Goal: Task Accomplishment & Management: Manage account settings

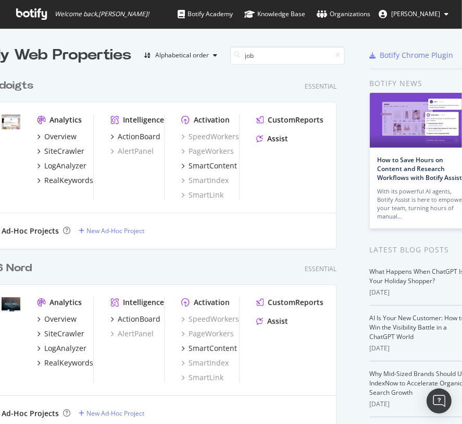
scroll to position [547, 356]
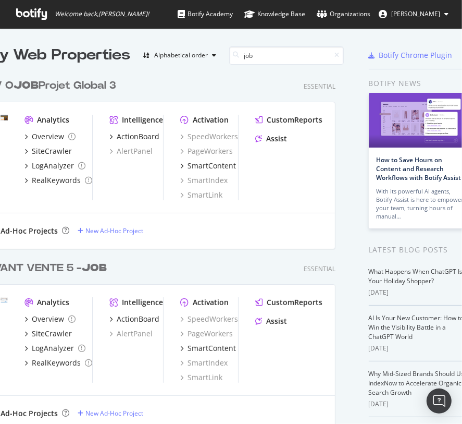
type input "job"
click at [79, 88] on div "AV O JOB Projet Global 3" at bounding box center [51, 85] width 129 height 15
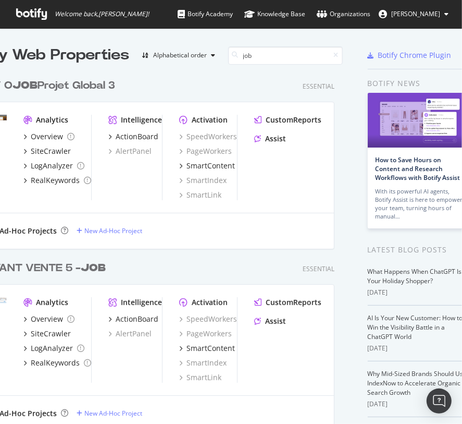
click at [75, 266] on div "AVANT VENTE 5 - JOB" at bounding box center [45, 268] width 119 height 15
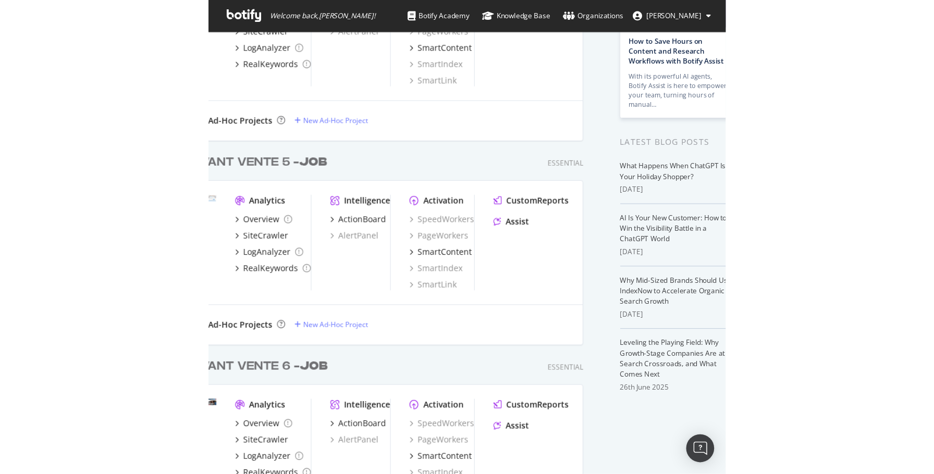
scroll to position [127, 2]
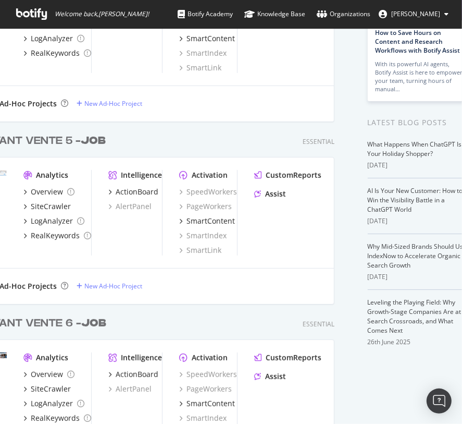
click at [94, 318] on b "JOB" at bounding box center [93, 323] width 25 height 10
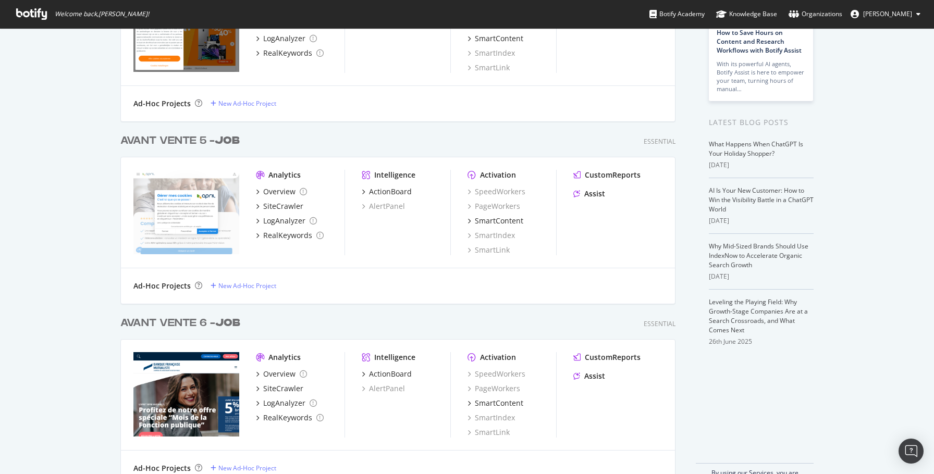
scroll to position [547, 563]
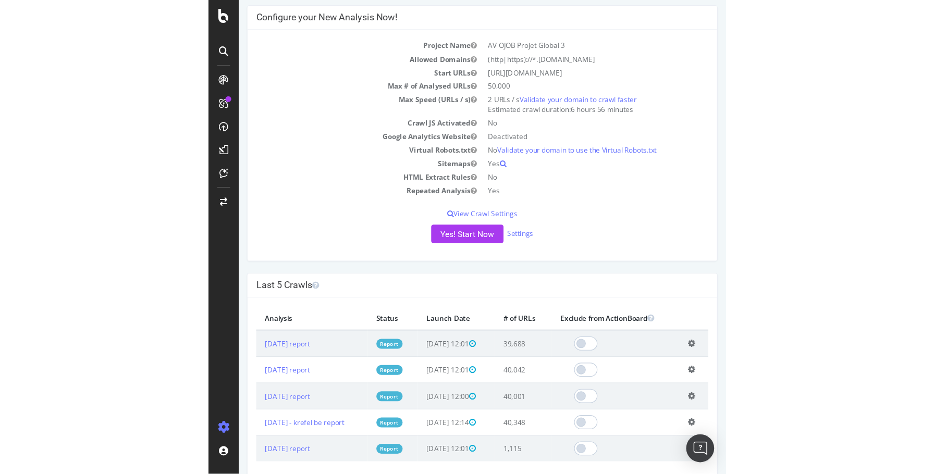
scroll to position [91, 0]
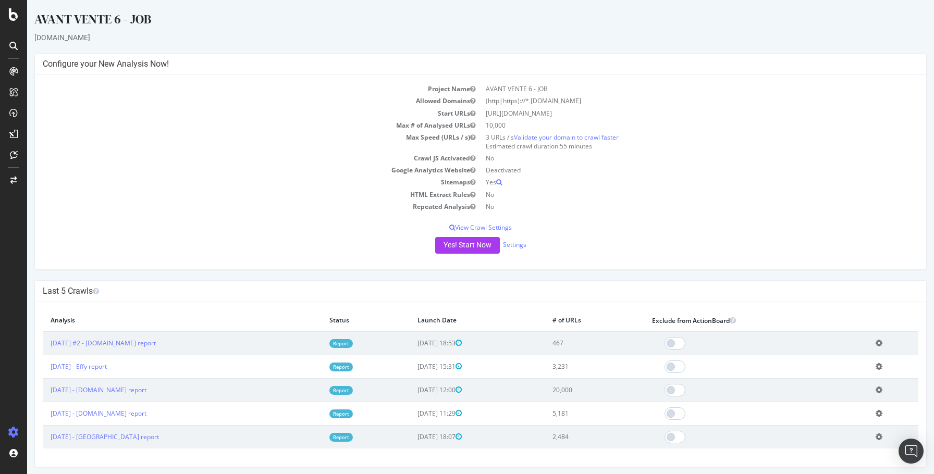
click at [353, 367] on link "Report" at bounding box center [340, 367] width 23 height 9
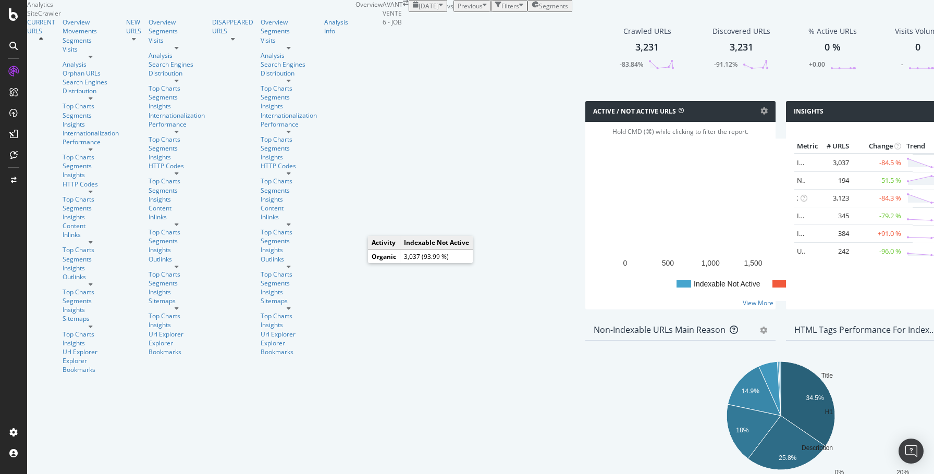
scroll to position [59, 0]
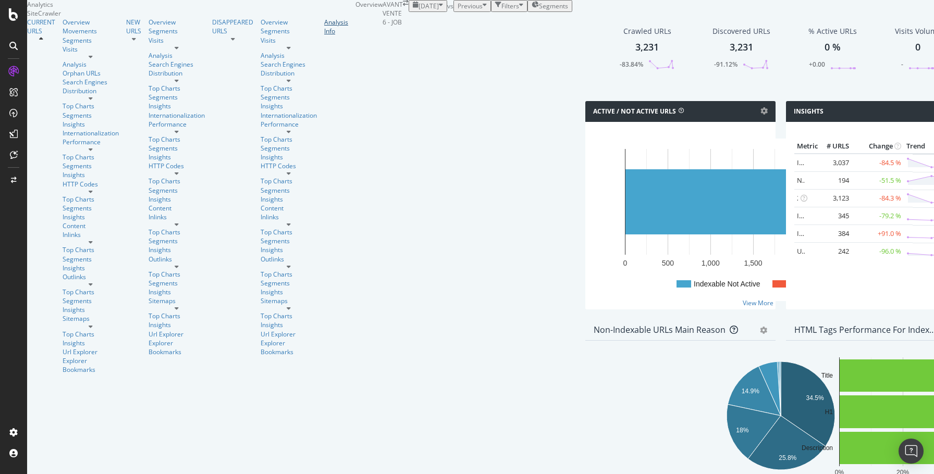
click at [324, 35] on div "Analysis Info" at bounding box center [336, 27] width 24 height 18
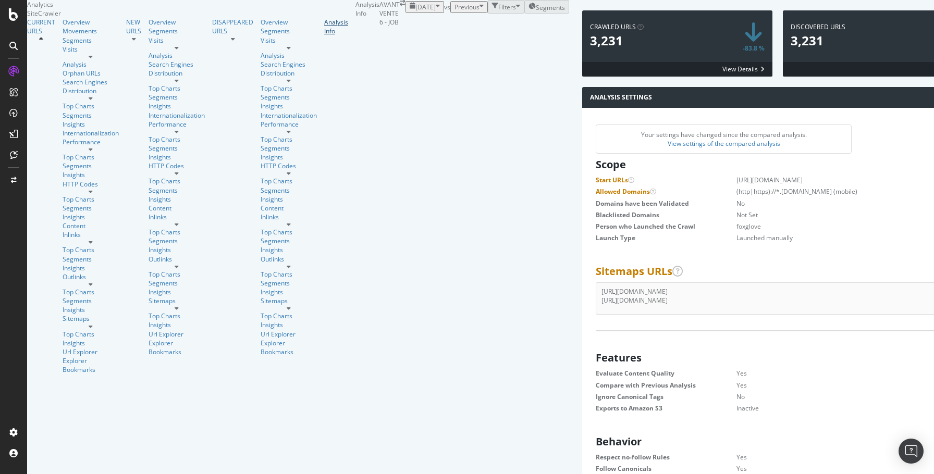
scroll to position [597, 0]
drag, startPoint x: 149, startPoint y: 213, endPoint x: 248, endPoint y: 325, distance: 148.8
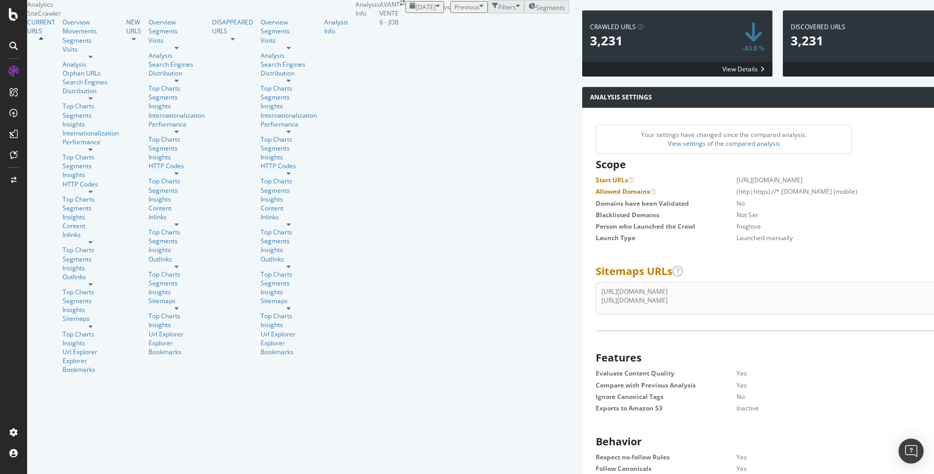
scroll to position [769, 0]
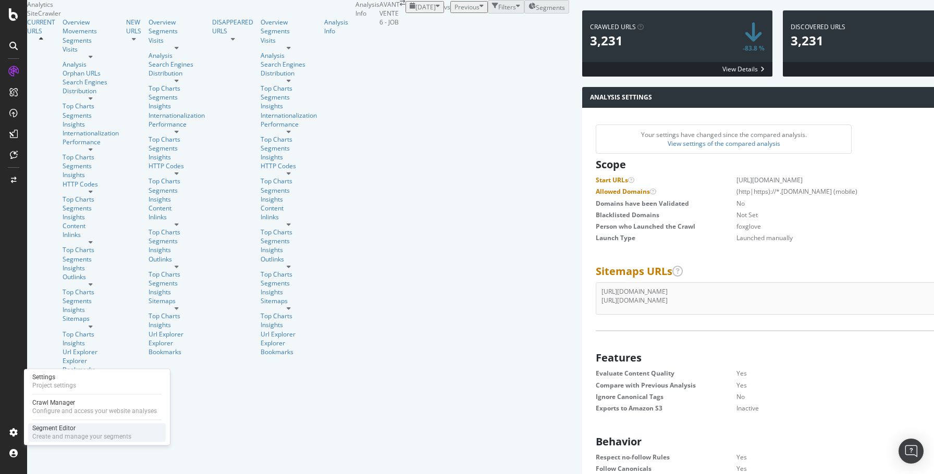
click at [69, 432] on div "Segment Editor" at bounding box center [81, 428] width 99 height 8
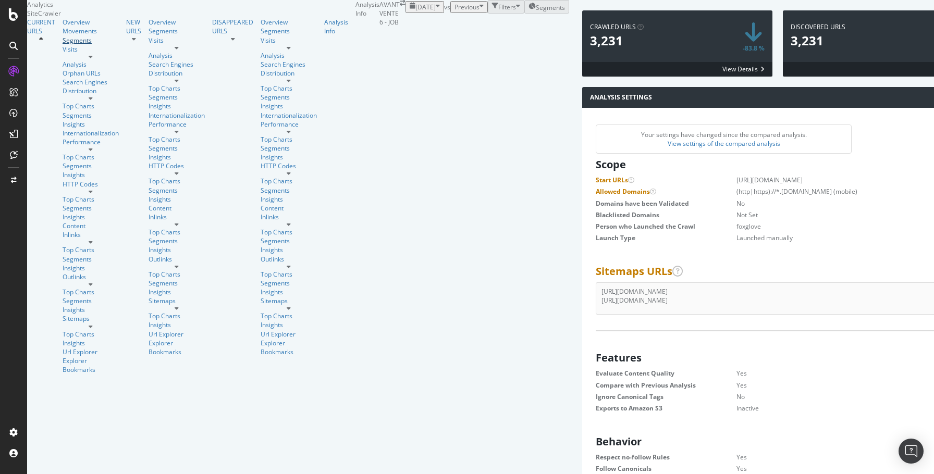
scroll to position [166, 376]
click at [73, 382] on div "Project settings" at bounding box center [54, 386] width 44 height 8
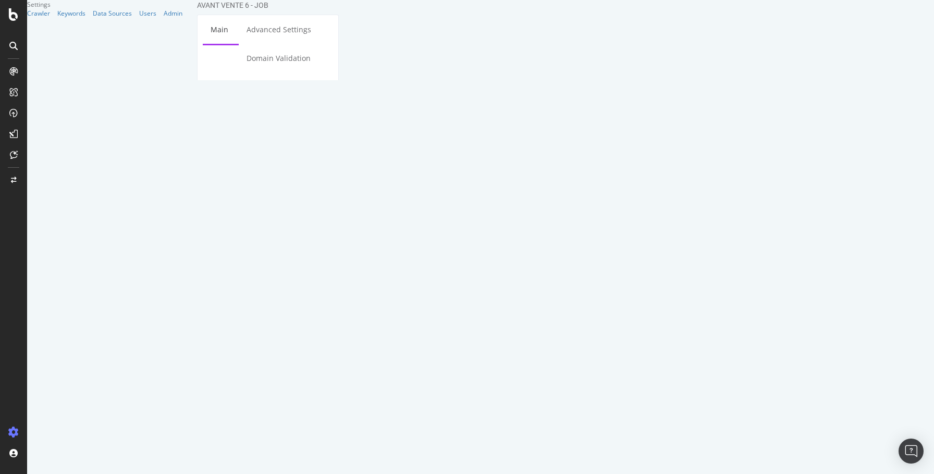
drag, startPoint x: 484, startPoint y: 139, endPoint x: 305, endPoint y: 137, distance: 178.8
click at [305, 185] on div "Start URLs https://banquefrancaisemutualiste.fr/" at bounding box center [268, 208] width 141 height 47
paste textarea "www.effy"
type textarea "https://www.effy.fr/"
click at [318, 256] on div "Clear field" at bounding box center [268, 278] width 141 height 44
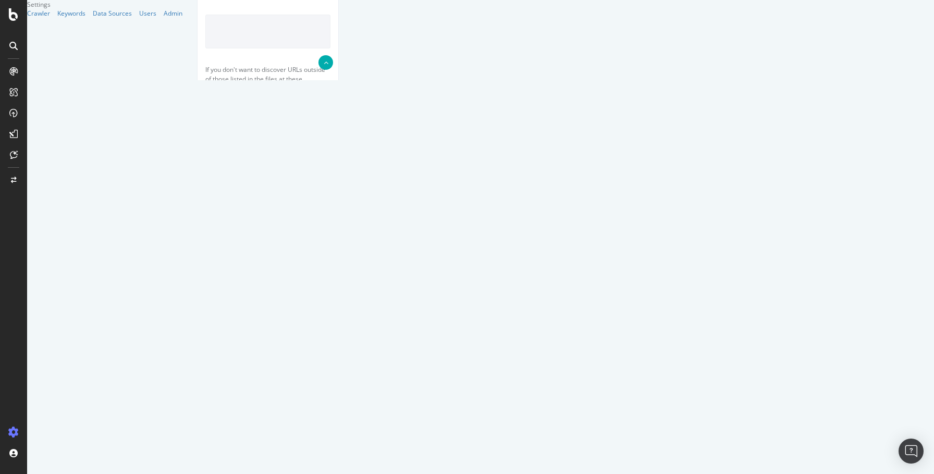
scroll to position [346, 0]
drag, startPoint x: 568, startPoint y: 26, endPoint x: 448, endPoint y: 24, distance: 119.9
click at [336, 257] on div "HTTP HTTPS HTTP + HTTPS banquefrancaisemutualiste.fr and Subdomains User Agent:…" at bounding box center [268, 290] width 136 height 66
paste input "https://www.effy.fr/"
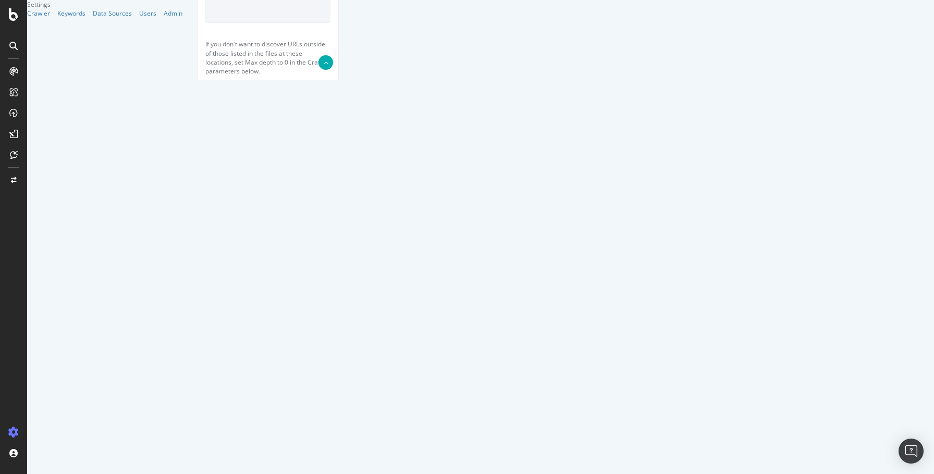
type input "effy.fr"
click at [338, 249] on div "HTTP HTTPS HTTP + HTTPS effy.fr and Subdomains User Agent: Mobile Desktop This …" at bounding box center [268, 323] width 141 height 149
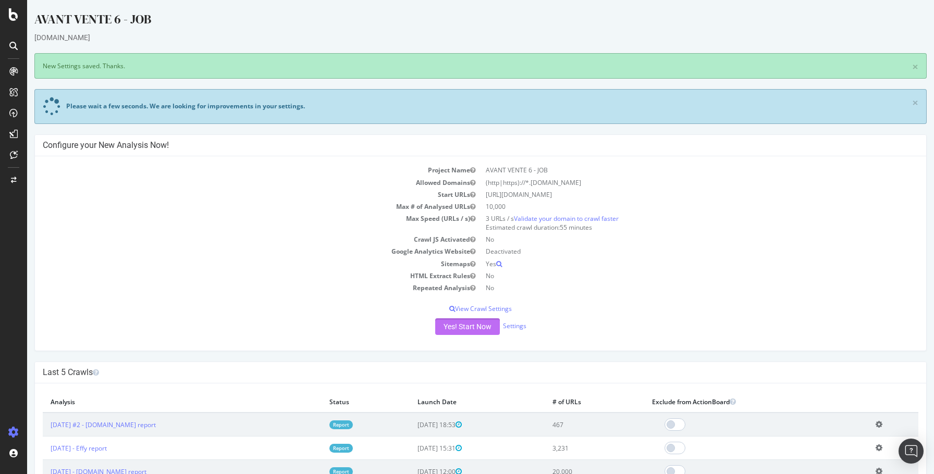
click at [486, 329] on button "Yes! Start Now" at bounding box center [467, 326] width 65 height 17
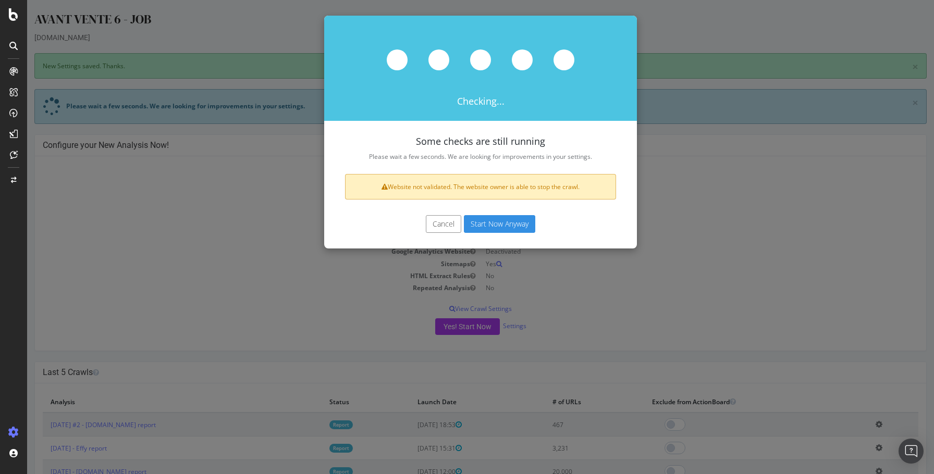
click at [525, 221] on button "Start Now Anyway" at bounding box center [499, 224] width 71 height 18
